Goal: Transaction & Acquisition: Subscribe to service/newsletter

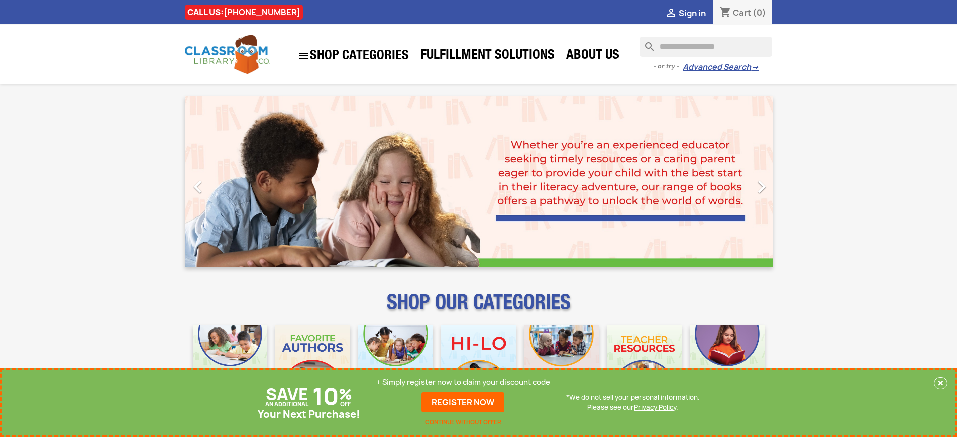
click at [463, 382] on p "+ Simply register now to claim your discount code" at bounding box center [463, 382] width 174 height 10
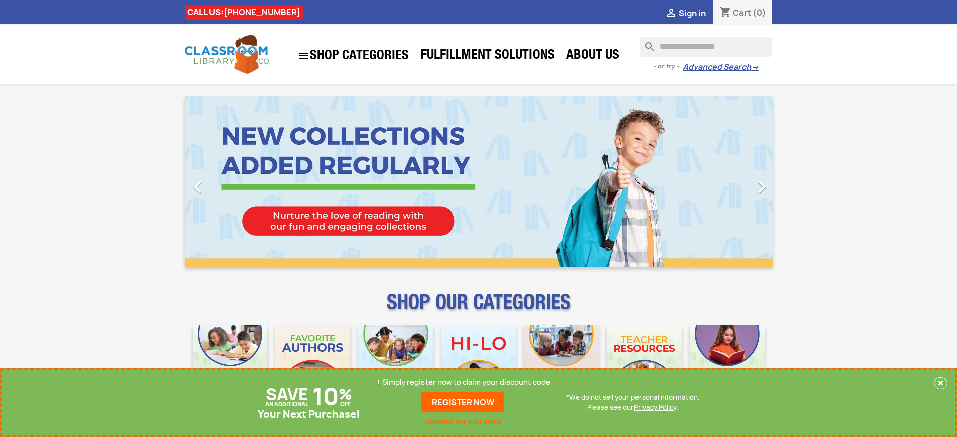
click at [463, 382] on p "+ Simply register now to claim your discount code" at bounding box center [463, 382] width 174 height 10
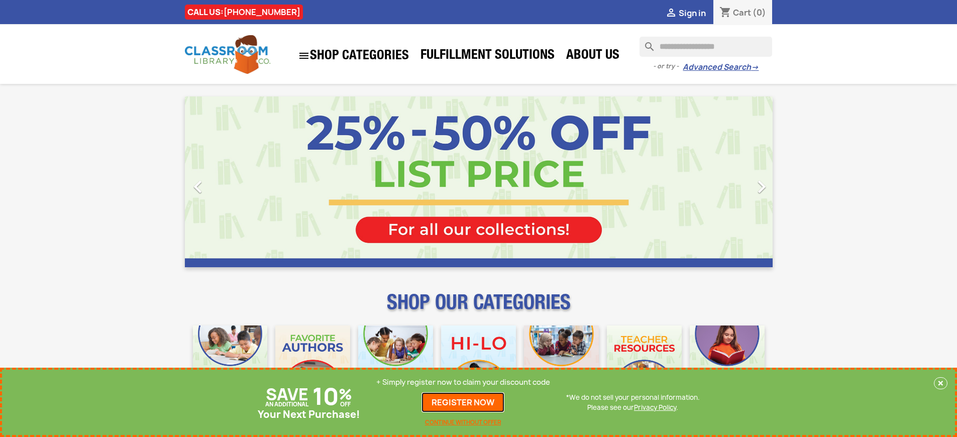
click at [463, 403] on link "REGISTER NOW" at bounding box center [463, 402] width 83 height 20
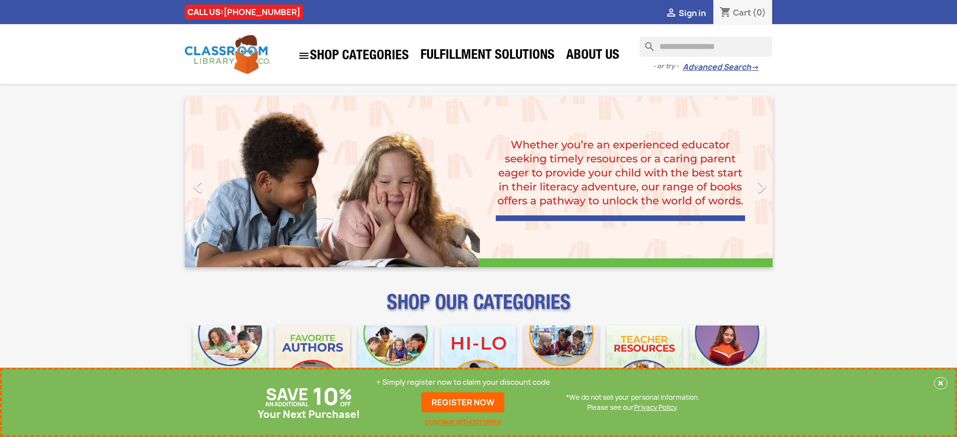
click at [463, 382] on p "+ Simply register now to claim your discount code" at bounding box center [463, 382] width 174 height 10
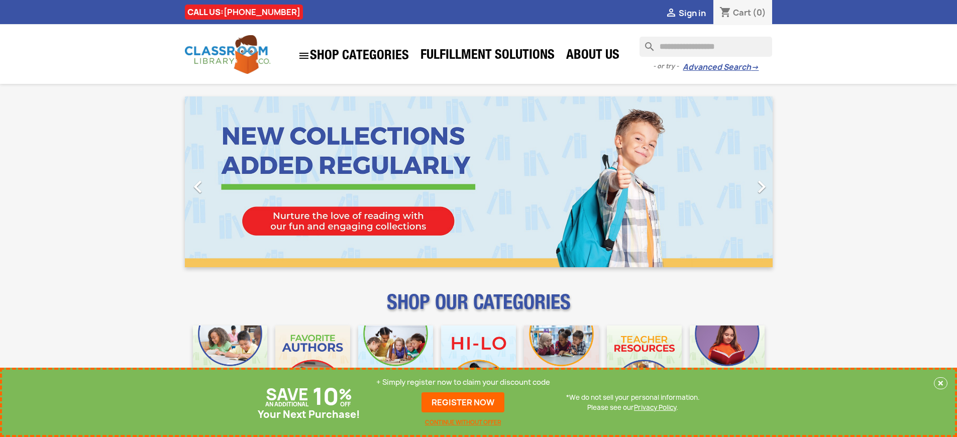
click at [463, 382] on p "+ Simply register now to claim your discount code" at bounding box center [463, 382] width 174 height 10
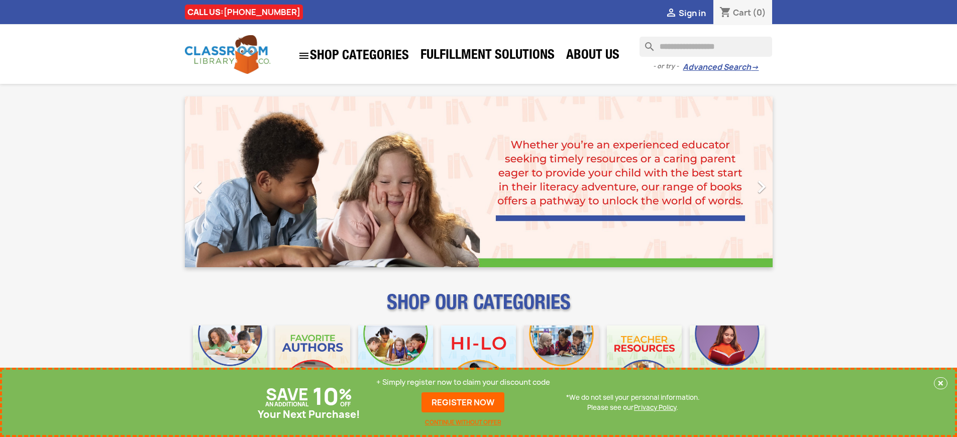
click at [463, 382] on p "+ Simply register now to claim your discount code" at bounding box center [463, 382] width 174 height 10
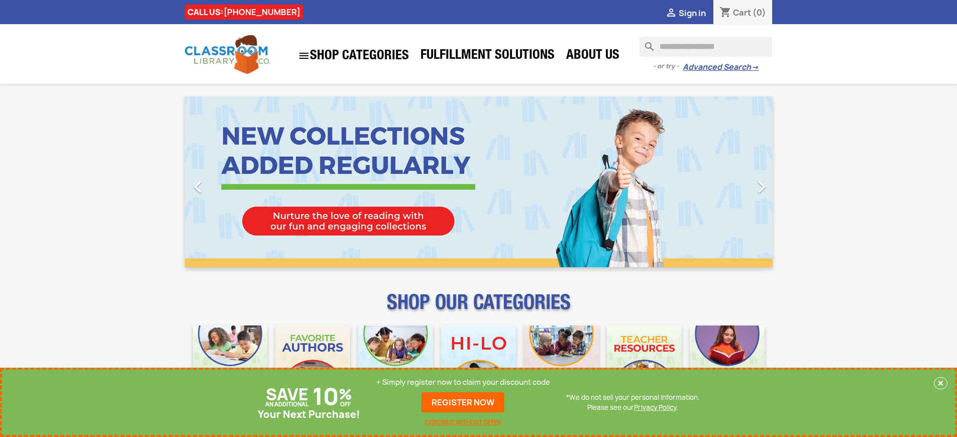
click at [463, 382] on p "+ Simply register now to claim your discount code" at bounding box center [463, 382] width 174 height 10
click at [463, 403] on link "REGISTER NOW" at bounding box center [463, 402] width 83 height 20
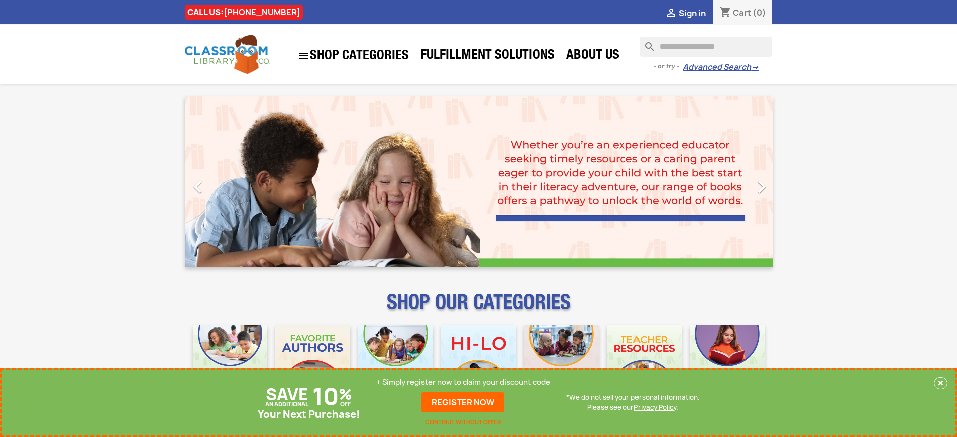
click at [463, 382] on p "+ Simply register now to claim your discount code" at bounding box center [463, 382] width 174 height 10
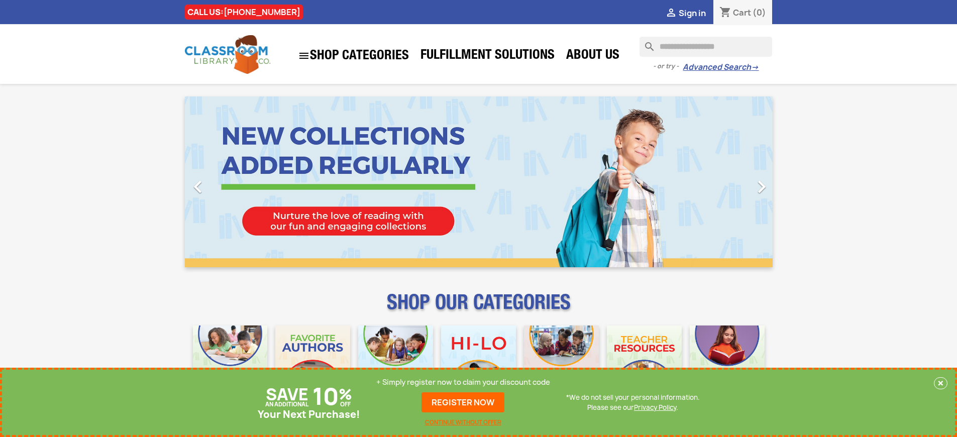
click at [463, 382] on p "+ Simply register now to claim your discount code" at bounding box center [463, 382] width 174 height 10
click at [463, 403] on link "REGISTER NOW" at bounding box center [463, 402] width 83 height 20
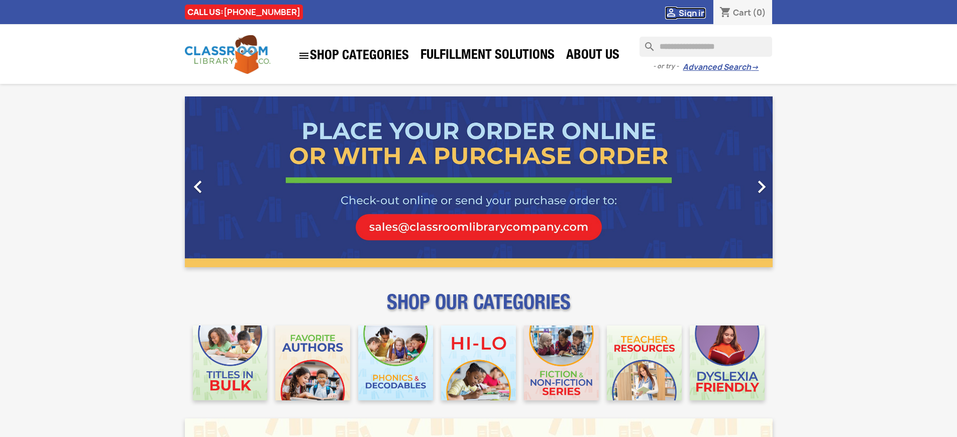
click at [692, 13] on span "Sign in" at bounding box center [692, 13] width 27 height 11
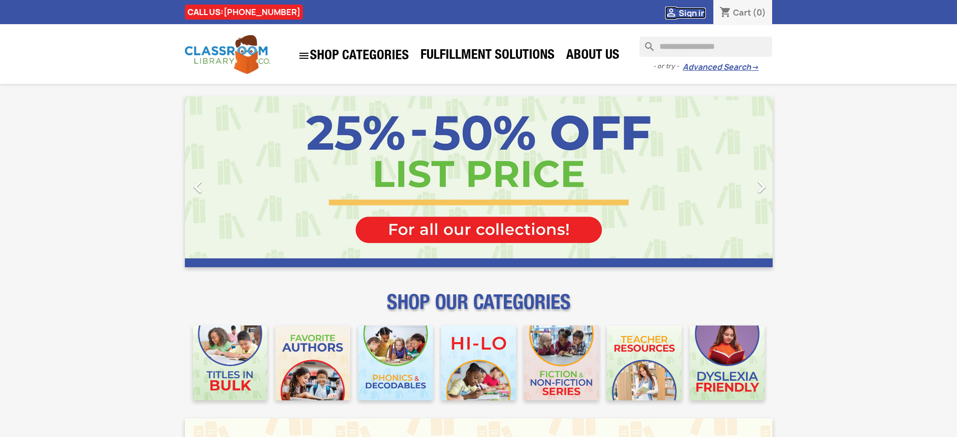
click at [692, 13] on span "Sign in" at bounding box center [692, 13] width 27 height 11
